Goal: Book appointment/travel/reservation

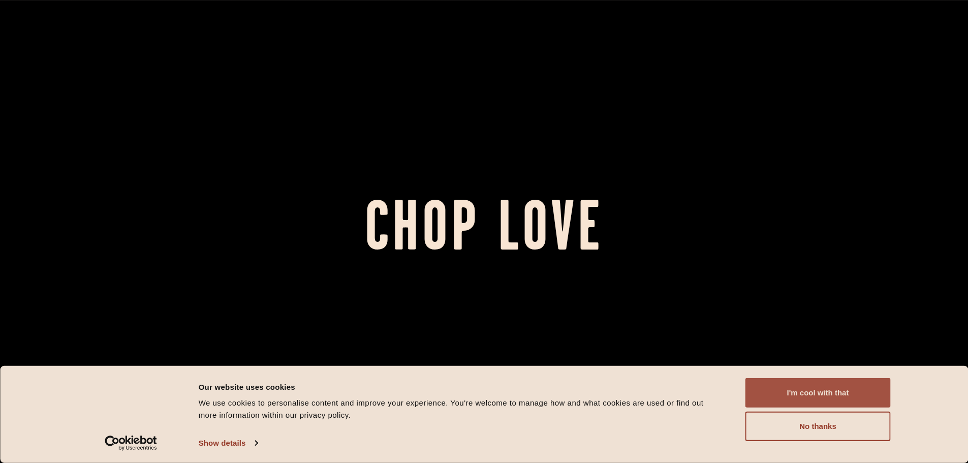
click at [816, 396] on button "I'm cool with that" at bounding box center [818, 392] width 145 height 29
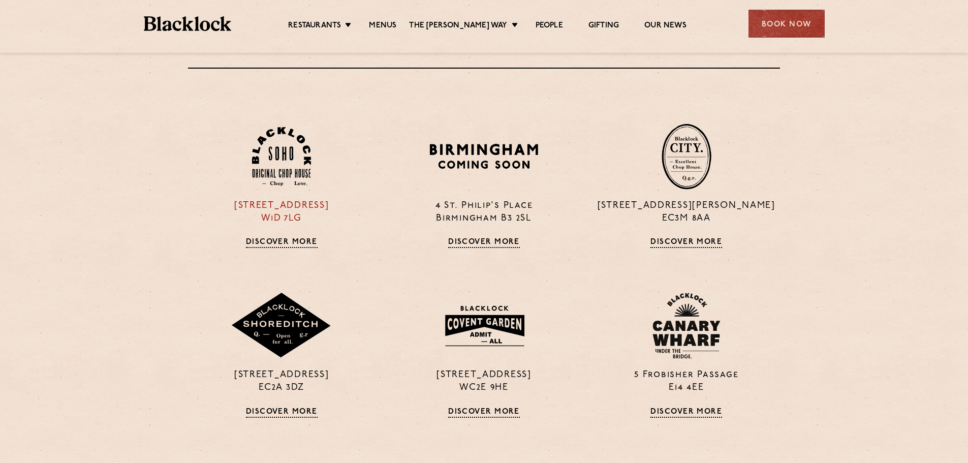
scroll to position [813, 0]
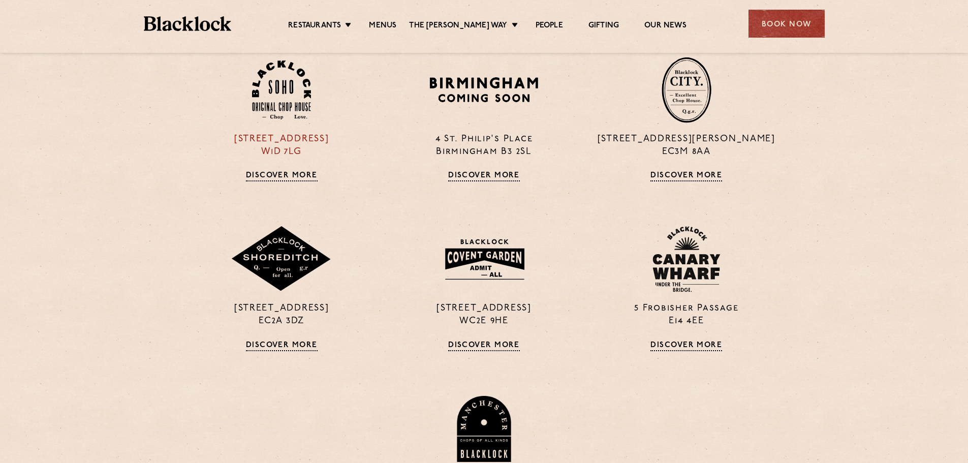
click at [303, 166] on div "24 Great Windmill Street W1D 7LG Discover More" at bounding box center [281, 119] width 202 height 125
click at [795, 26] on div "Book Now" at bounding box center [787, 24] width 76 height 28
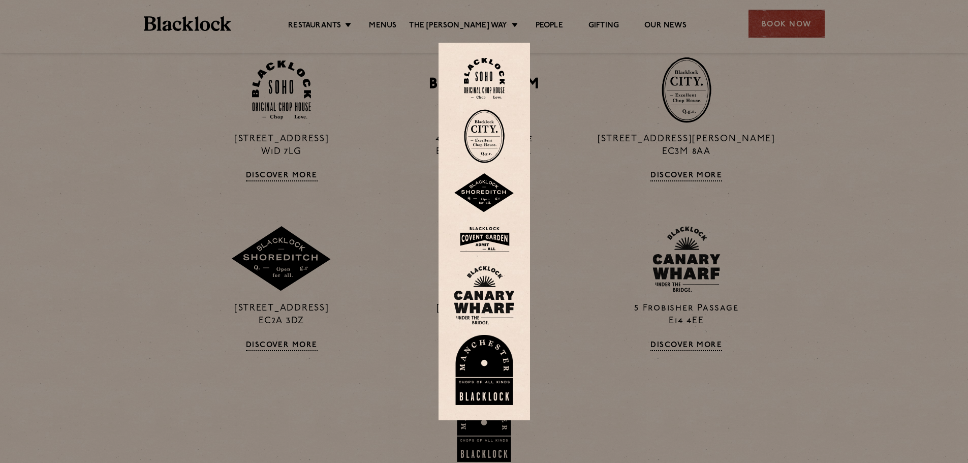
click at [499, 81] on img at bounding box center [484, 78] width 41 height 41
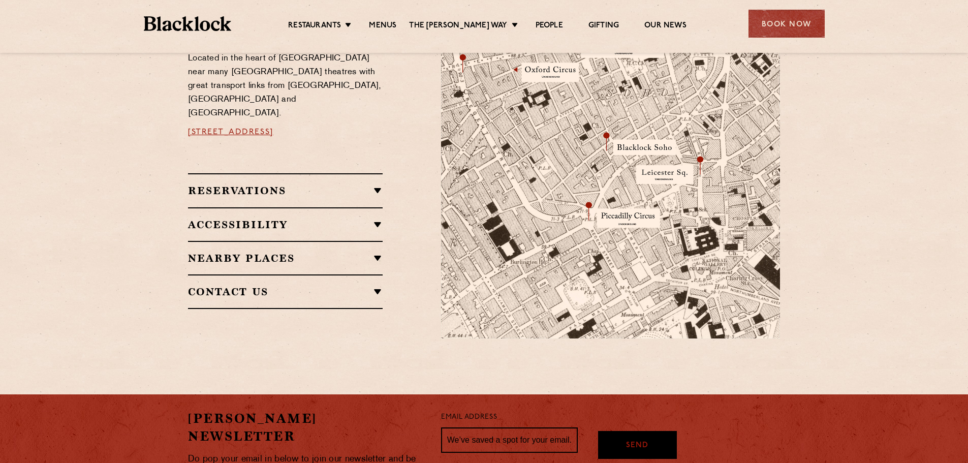
scroll to position [616, 0]
click at [267, 185] on h2 "Reservations" at bounding box center [285, 191] width 195 height 12
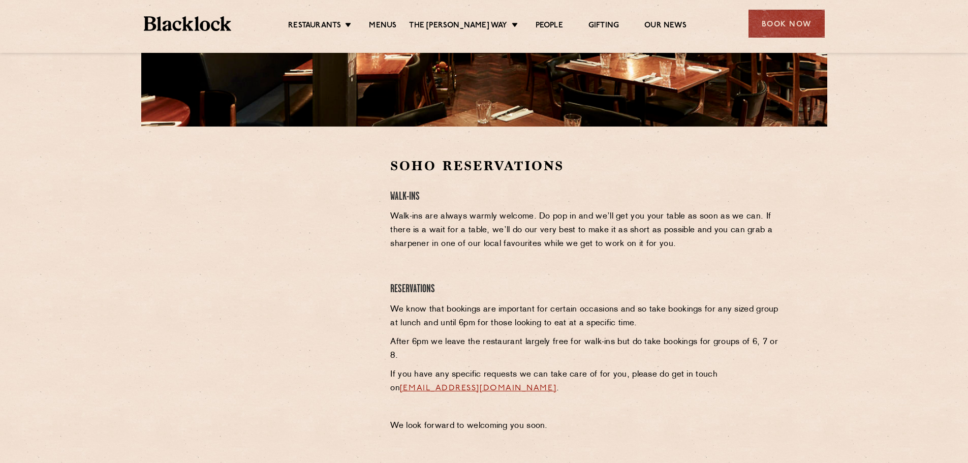
scroll to position [305, 0]
